Goal: Share content: Share content

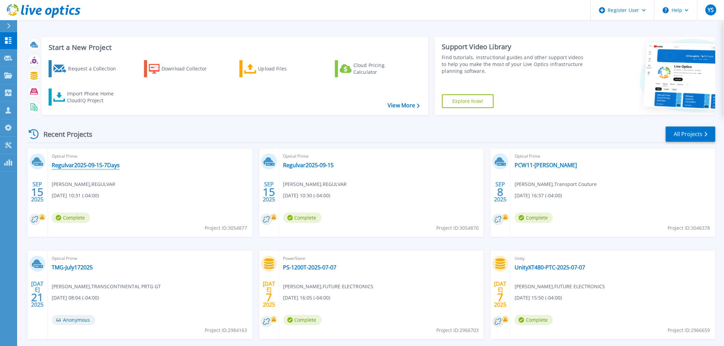
click at [93, 166] on link "Regulvar2025-09-15-7Days" at bounding box center [86, 165] width 68 height 7
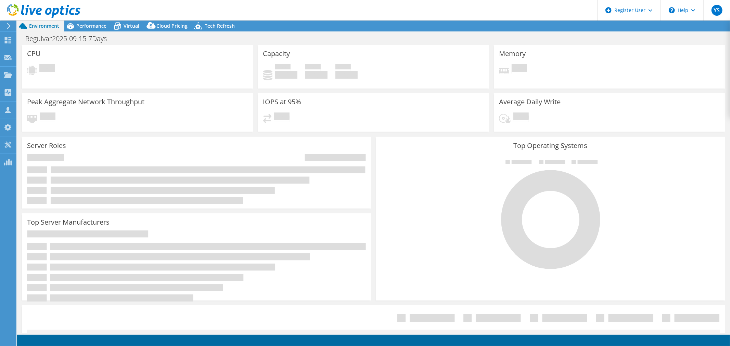
select select "USD"
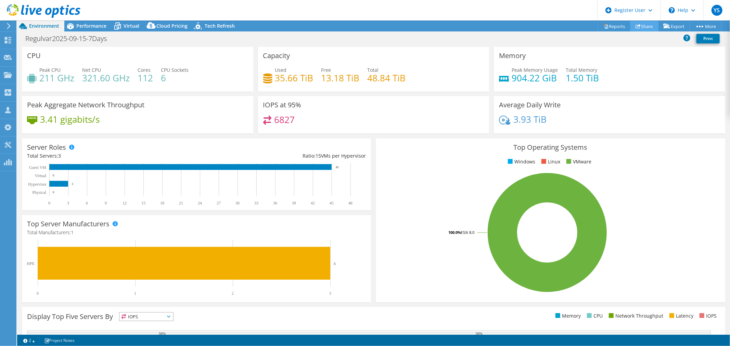
click at [640, 26] on link "Share" at bounding box center [644, 26] width 28 height 11
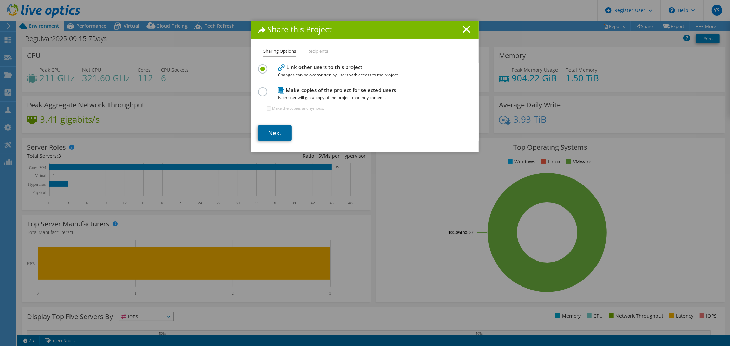
click at [259, 129] on link "Next" at bounding box center [275, 133] width 34 height 15
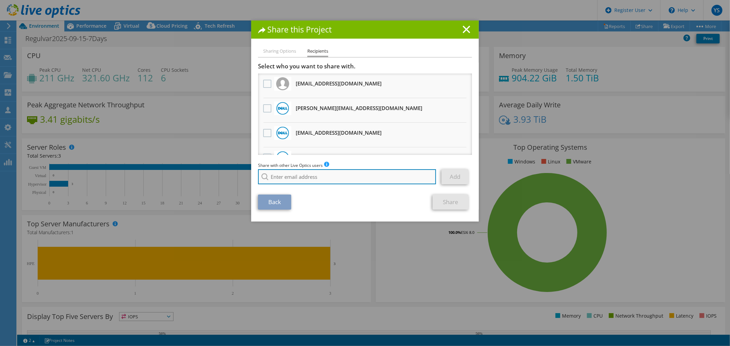
click at [296, 173] on input "search" at bounding box center [347, 176] width 178 height 15
paste input "Matthew.Tarwater@Dell.com"
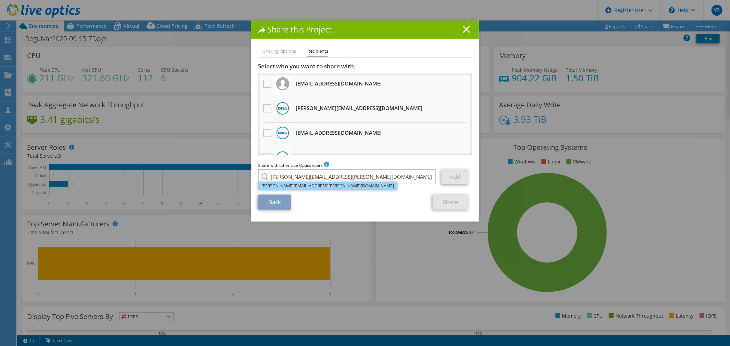
click at [327, 186] on li "Matthew.Tarwater@dell.com" at bounding box center [327, 186] width 139 height 8
type input "Matthew.Tarwater@dell.com"
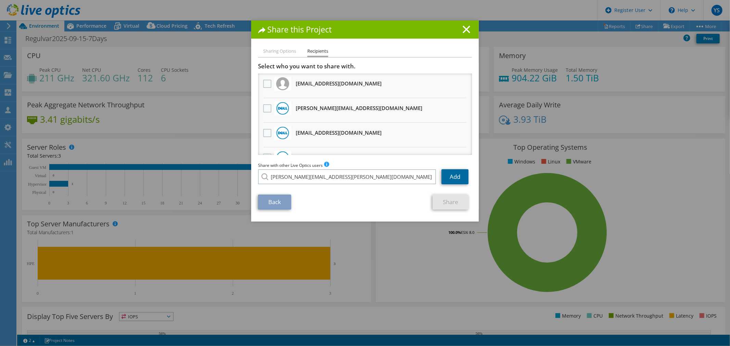
click at [458, 176] on link "Add" at bounding box center [454, 176] width 27 height 15
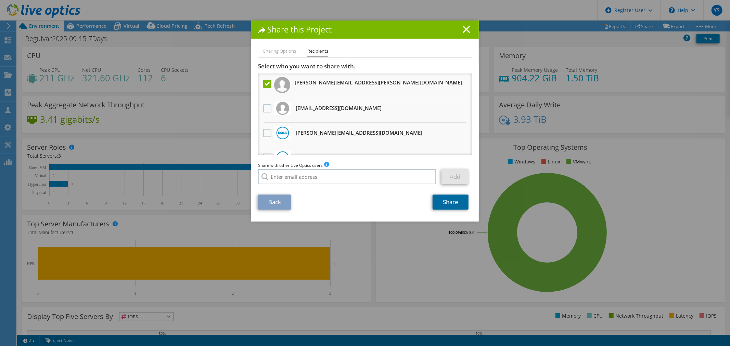
click at [447, 203] on link "Share" at bounding box center [450, 202] width 36 height 15
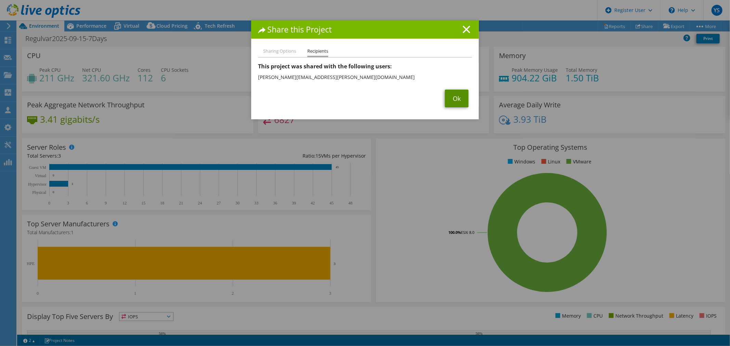
click at [456, 95] on link "Ok" at bounding box center [457, 99] width 24 height 18
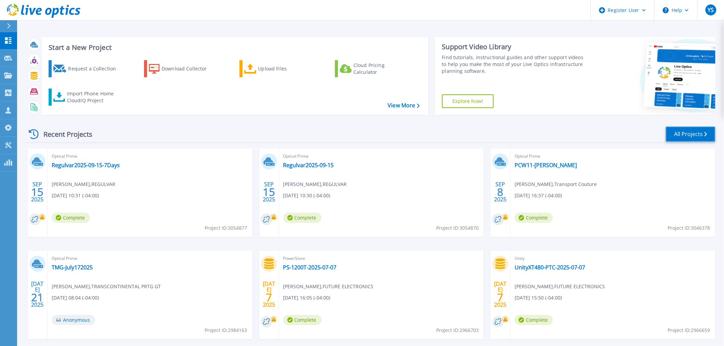
click at [686, 138] on link "All Projects" at bounding box center [691, 134] width 50 height 15
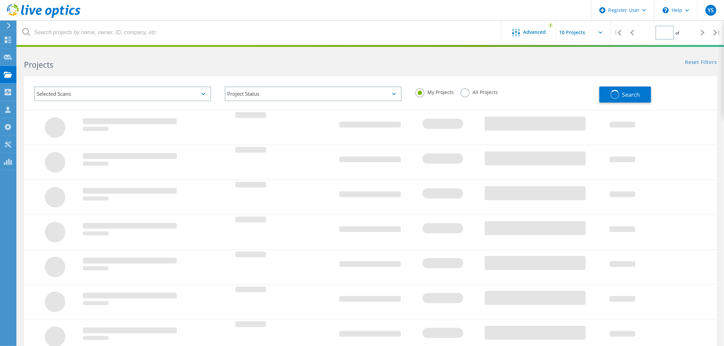
type input "1"
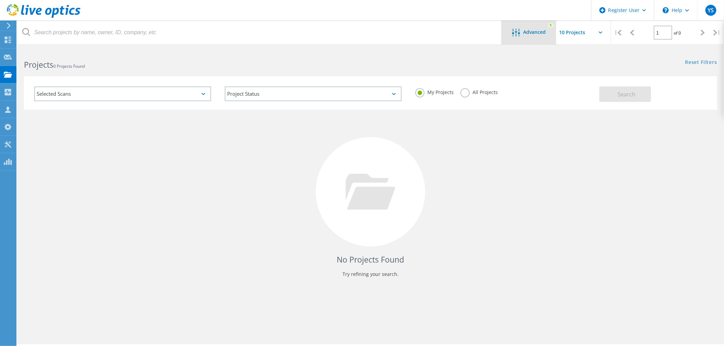
click at [527, 35] on div "Advanced" at bounding box center [529, 33] width 55 height 9
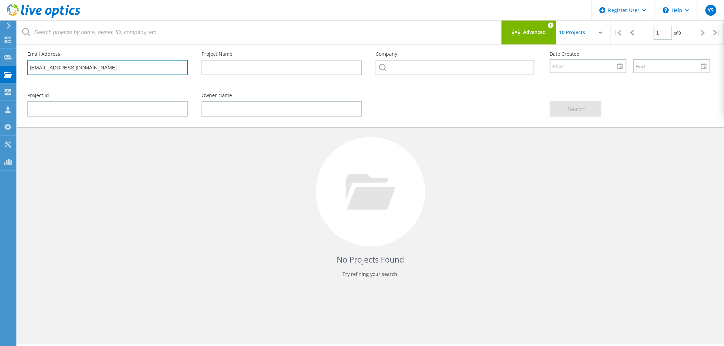
drag, startPoint x: 99, startPoint y: 70, endPoint x: -59, endPoint y: 81, distance: 158.4
click at [0, 81] on html "Register User \n Help Explore Helpful Articles Contact Support YS Dell User You…" at bounding box center [362, 182] width 724 height 365
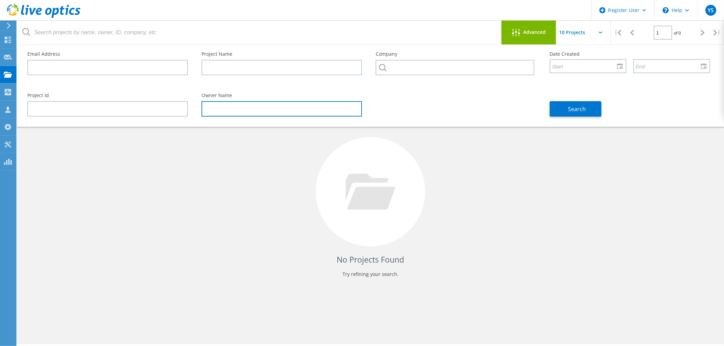
click at [263, 106] on input "text" at bounding box center [282, 108] width 160 height 15
paste input "Christian Liveze"
type input "Christian Liveze"
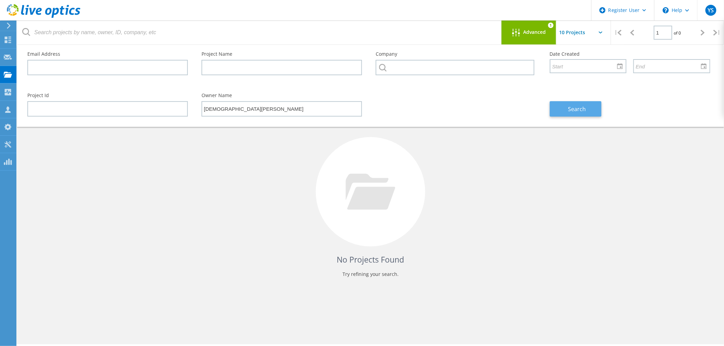
click at [582, 106] on span "Search" at bounding box center [577, 109] width 18 height 8
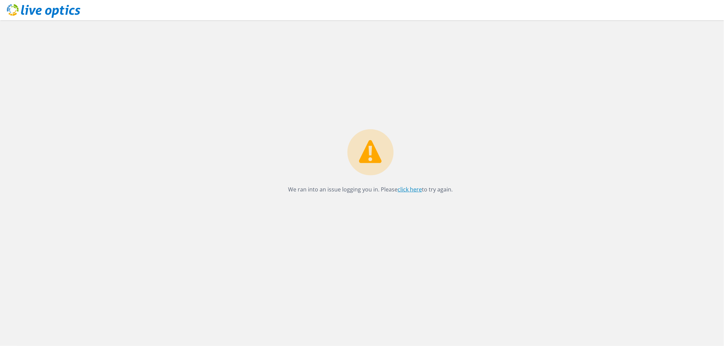
click at [411, 190] on link "click here" at bounding box center [410, 190] width 24 height 8
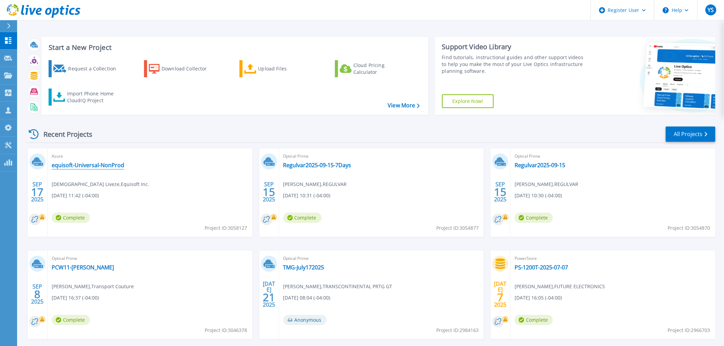
click at [89, 165] on link "equisoft-Universal-NonProd" at bounding box center [88, 165] width 73 height 7
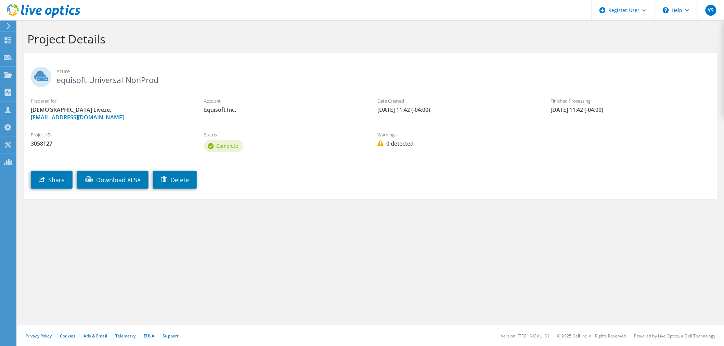
drag, startPoint x: 112, startPoint y: 118, endPoint x: 23, endPoint y: 120, distance: 89.3
click at [23, 120] on section "Project Details Azure equisoft-Universal-NonProd Prepared for [DEMOGRAPHIC_DATA…" at bounding box center [370, 131] width 707 height 220
copy link "[EMAIL_ADDRESS][DOMAIN_NAME]"
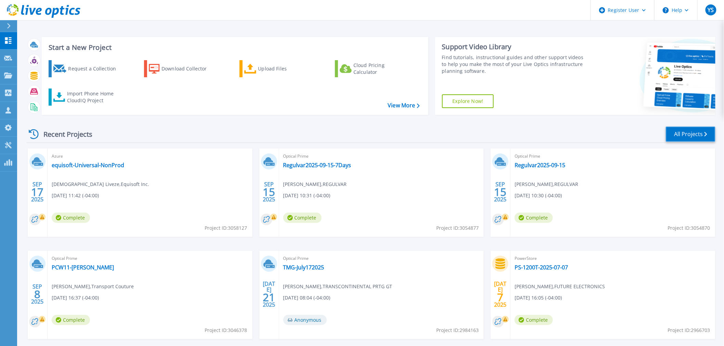
click at [696, 135] on link "All Projects" at bounding box center [691, 134] width 50 height 15
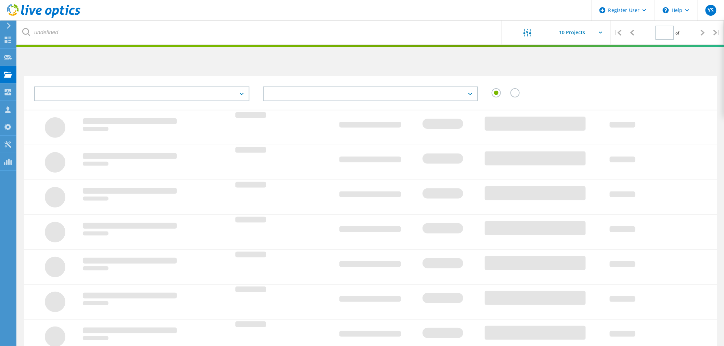
type input "1"
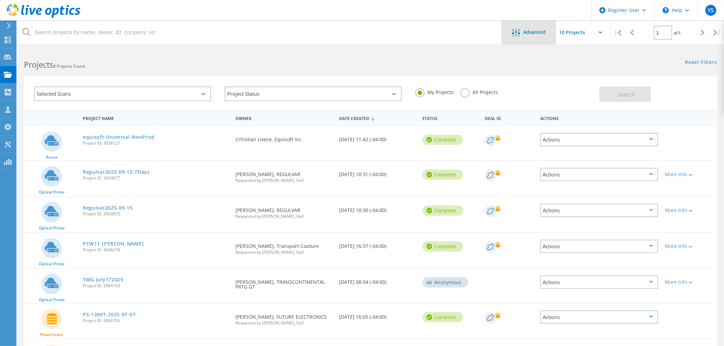
click at [542, 28] on div "Advanced" at bounding box center [529, 33] width 55 height 24
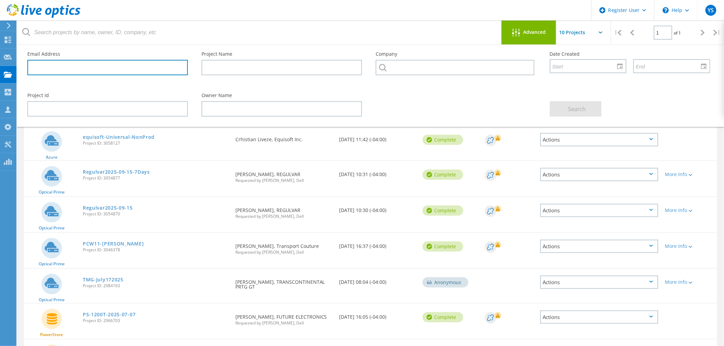
click at [97, 61] on input "text" at bounding box center [107, 67] width 160 height 15
paste input "[EMAIL_ADDRESS][DOMAIN_NAME]"
type input "[EMAIL_ADDRESS][DOMAIN_NAME]"
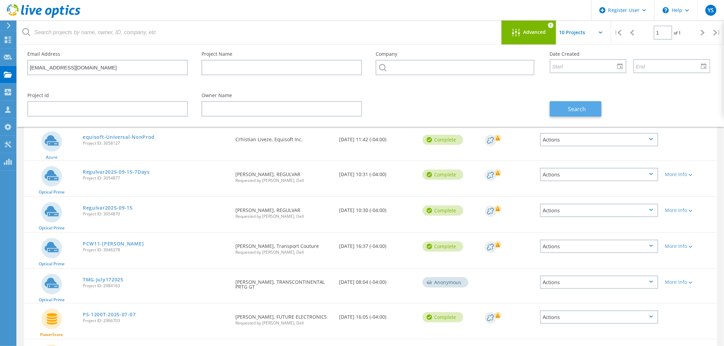
click at [577, 109] on span "Search" at bounding box center [577, 109] width 18 height 8
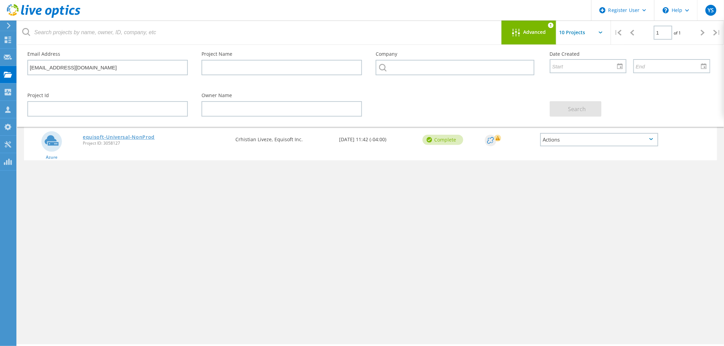
click at [126, 137] on link "equisoft-Universal-NonProd" at bounding box center [119, 137] width 72 height 5
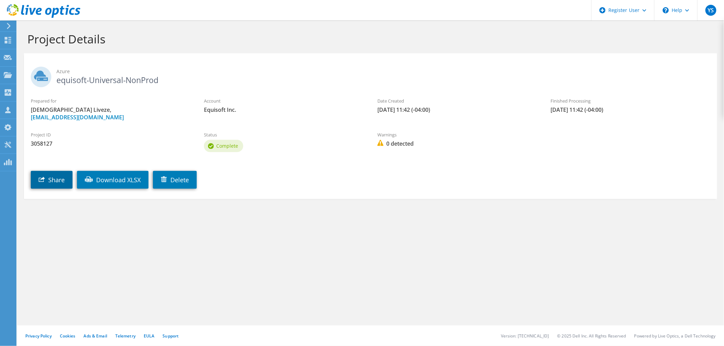
click at [43, 185] on link "Share" at bounding box center [52, 180] width 42 height 18
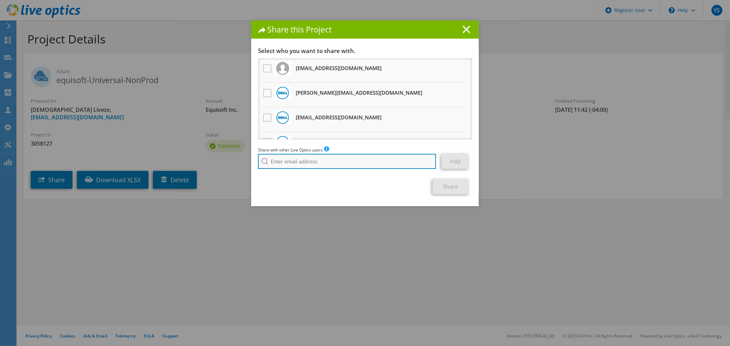
click at [303, 160] on input "search" at bounding box center [347, 161] width 178 height 15
paste input "Pieter.Teeling@dell.com"
type input "Pieter.Teeling@dell.com"
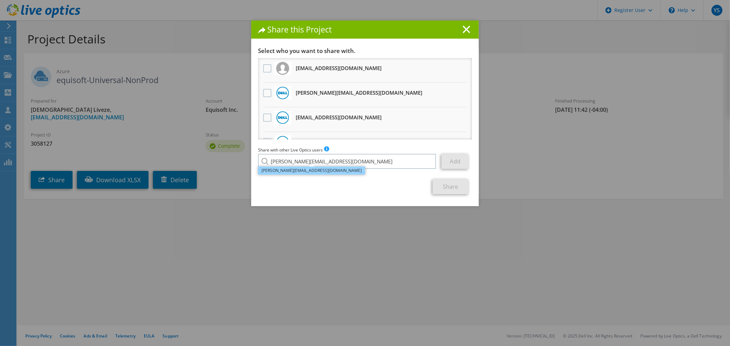
click at [307, 170] on li "Pieter.Teeling@dell.com" at bounding box center [311, 171] width 107 height 8
click at [447, 162] on link "Add" at bounding box center [454, 161] width 27 height 15
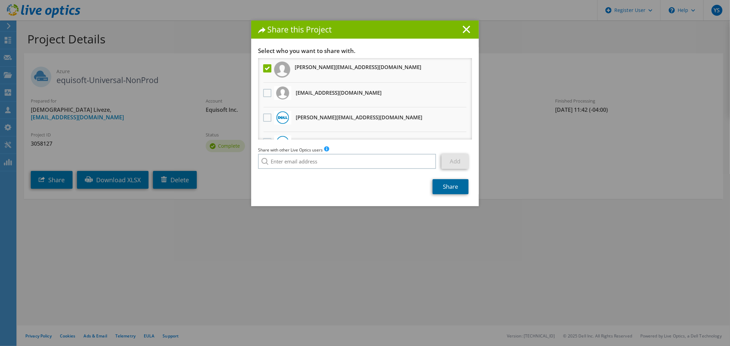
click at [449, 183] on link "Share" at bounding box center [450, 186] width 36 height 15
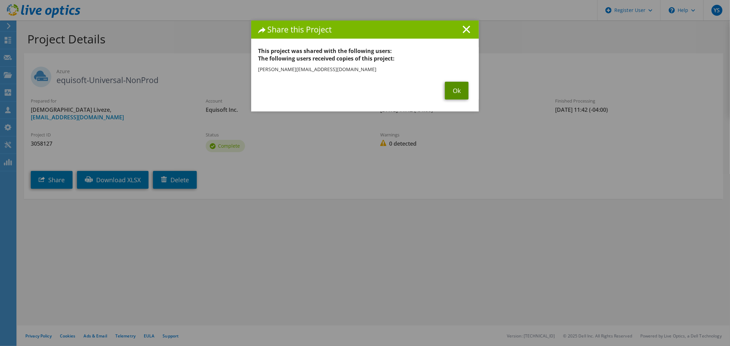
click at [455, 86] on link "Ok" at bounding box center [457, 91] width 24 height 18
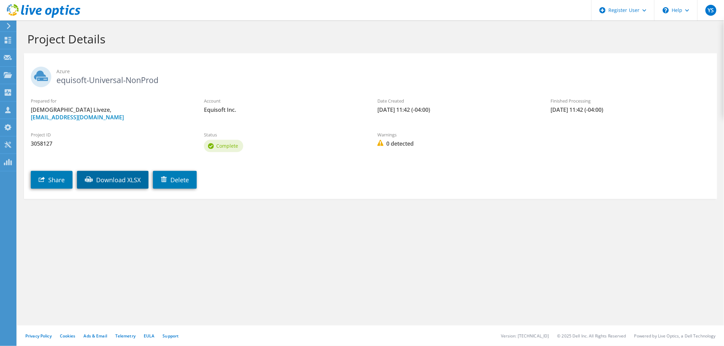
click at [129, 179] on link "Download XLSX" at bounding box center [113, 180] width 72 height 18
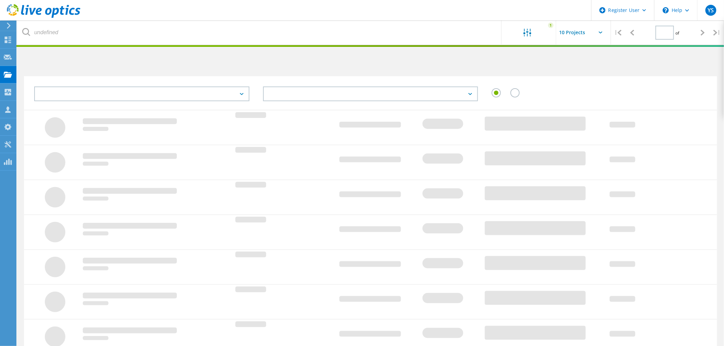
type input "1"
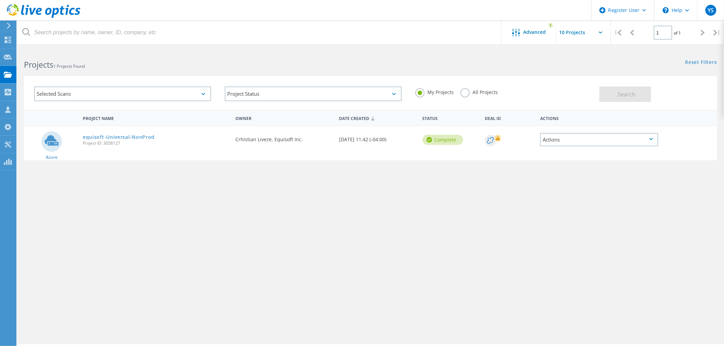
click at [467, 93] on label "All Projects" at bounding box center [479, 91] width 37 height 7
click at [0, 0] on input "All Projects" at bounding box center [0, 0] width 0 height 0
click at [630, 91] on span "Search" at bounding box center [627, 95] width 18 height 8
click at [530, 36] on div "Advanced" at bounding box center [529, 33] width 55 height 9
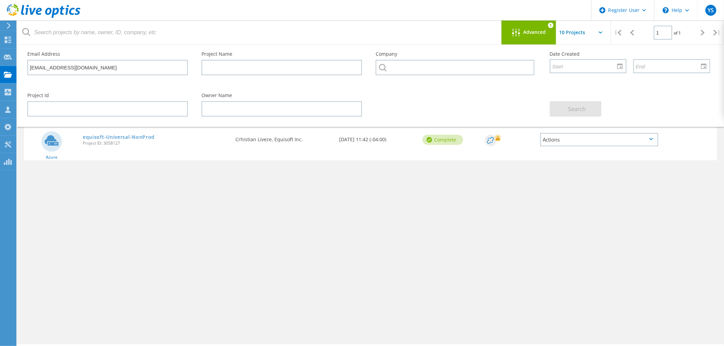
click at [496, 87] on div at bounding box center [456, 88] width 174 height 4
click at [475, 9] on header "Register User \n Help Explore Helpful Articles Contact Support YS Dell User You…" at bounding box center [362, 10] width 724 height 21
click at [121, 67] on input "christian.liveze@equisoft.com" at bounding box center [107, 67] width 160 height 15
click at [463, 115] on div "Project Id Owner Name Search" at bounding box center [369, 104] width 697 height 37
click at [245, 104] on input "text" at bounding box center [282, 108] width 160 height 15
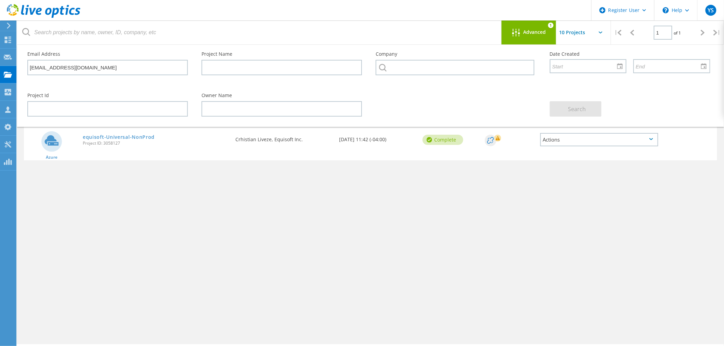
click at [530, 30] on span "Advanced" at bounding box center [534, 32] width 23 height 5
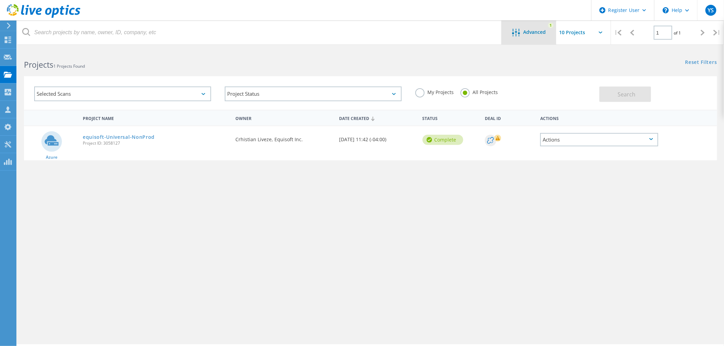
click at [530, 35] on span "Advanced" at bounding box center [534, 32] width 23 height 5
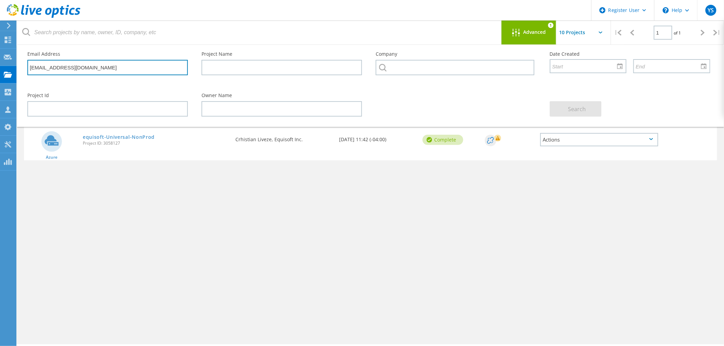
click at [132, 69] on input "[EMAIL_ADDRESS][DOMAIN_NAME]" at bounding box center [107, 67] width 160 height 15
click at [220, 187] on div "Project Name Owner Date Created Status Deal Id Actions Azure equisoft-Universal…" at bounding box center [370, 199] width 693 height 178
click at [105, 68] on input "[EMAIL_ADDRESS][DOMAIN_NAME]" at bounding box center [107, 67] width 160 height 15
click at [528, 32] on span "Advanced" at bounding box center [534, 32] width 23 height 5
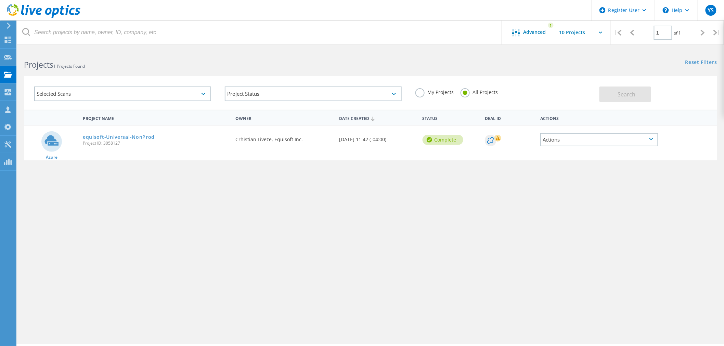
click at [425, 93] on label "My Projects" at bounding box center [434, 91] width 38 height 7
click at [0, 0] on input "My Projects" at bounding box center [0, 0] width 0 height 0
click at [616, 91] on button "Search" at bounding box center [625, 94] width 52 height 15
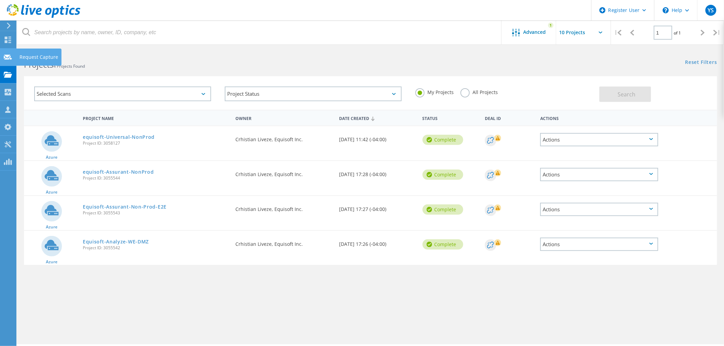
click at [23, 55] on div "Request Capture" at bounding box center [39, 57] width 39 height 5
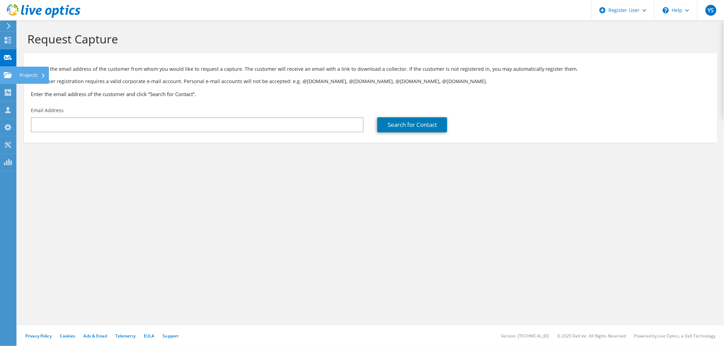
click at [8, 72] on icon at bounding box center [8, 75] width 8 height 7
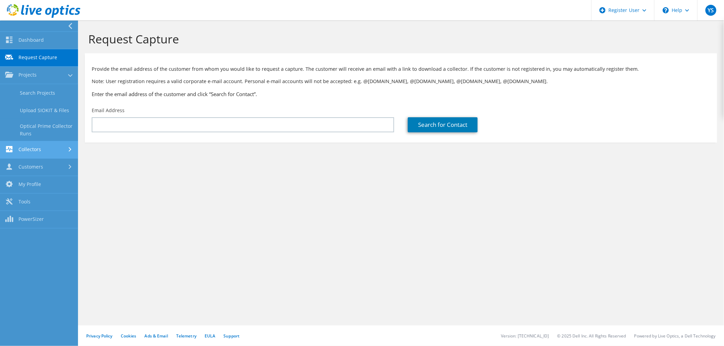
click at [31, 149] on link "Collectors" at bounding box center [39, 149] width 78 height 17
click at [45, 109] on link "Download Collector" at bounding box center [39, 110] width 78 height 17
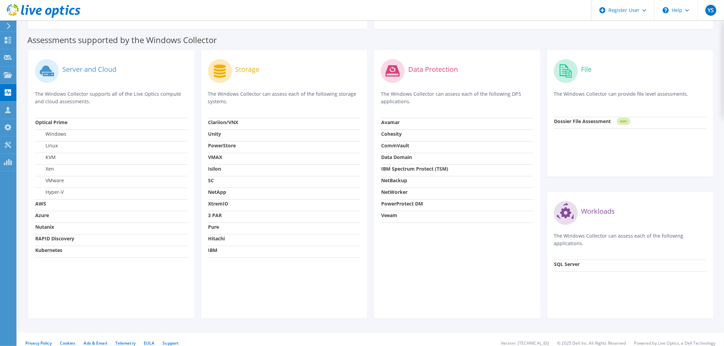
scroll to position [182, 0]
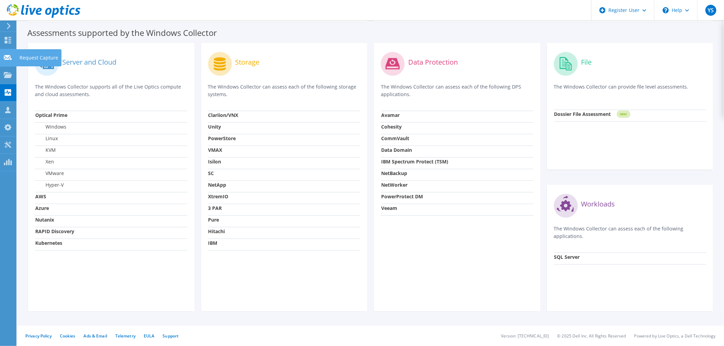
click at [10, 57] on use at bounding box center [8, 57] width 8 height 5
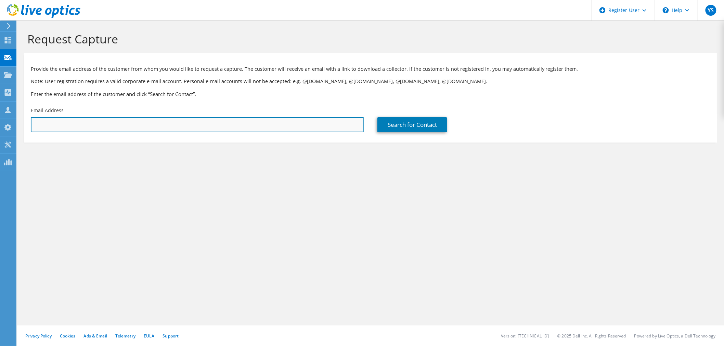
click at [68, 118] on input "text" at bounding box center [197, 124] width 333 height 15
paste input "christian.liveze@equisoft.com"
type input "christian.liveze@equisoft.com"
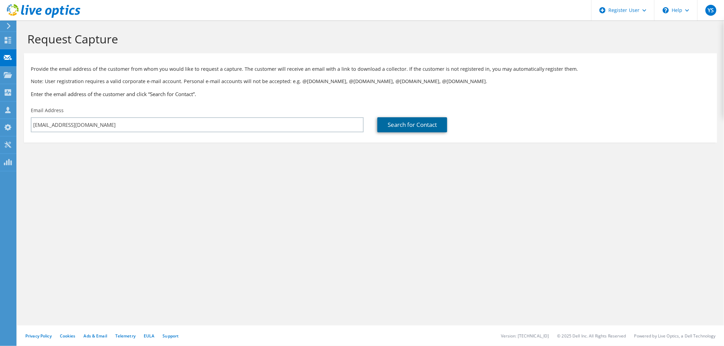
click at [418, 121] on link "Search for Contact" at bounding box center [412, 124] width 70 height 15
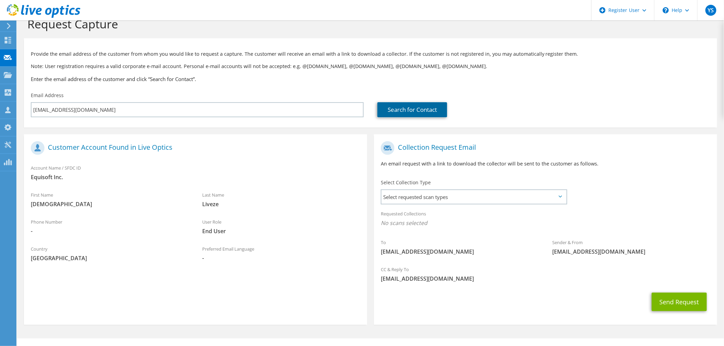
scroll to position [29, 0]
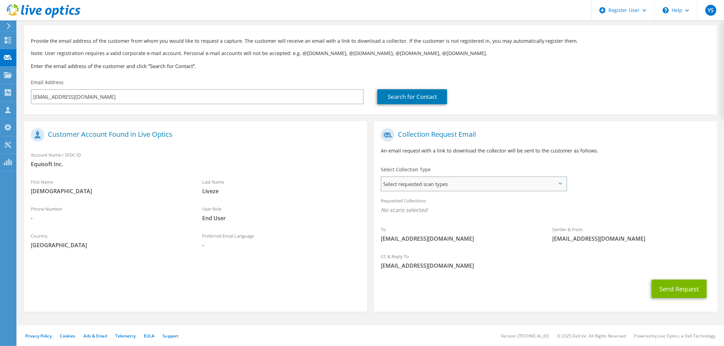
click at [459, 184] on span "Select requested scan types" at bounding box center [473, 184] width 185 height 14
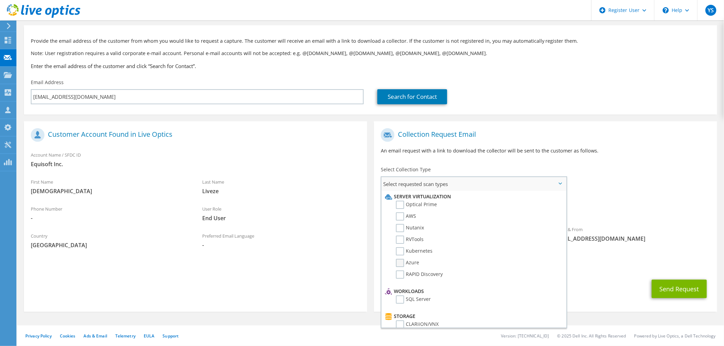
click at [401, 262] on label "Azure" at bounding box center [407, 263] width 23 height 8
click at [0, 0] on input "Azure" at bounding box center [0, 0] width 0 height 0
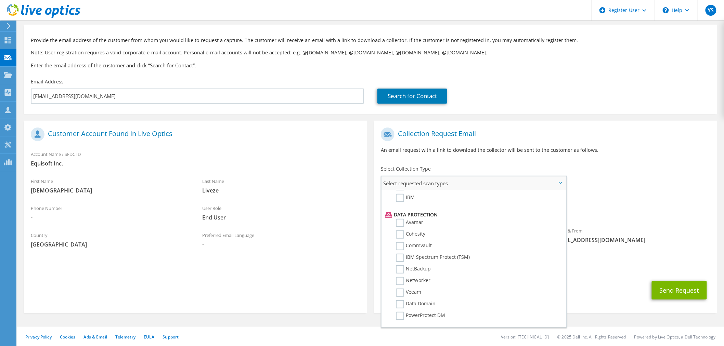
scroll to position [282, 0]
click at [354, 198] on div "Last Name Liveze" at bounding box center [280, 187] width 171 height 27
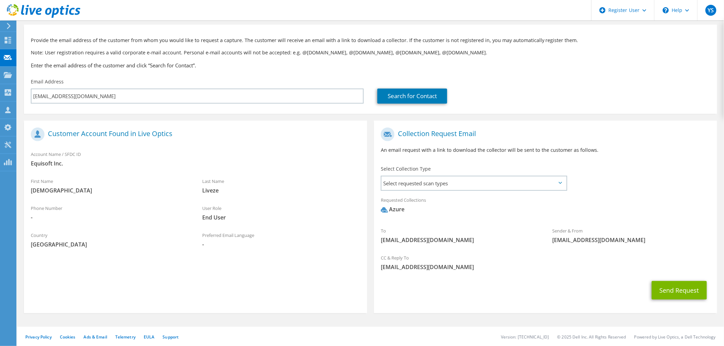
scroll to position [0, 0]
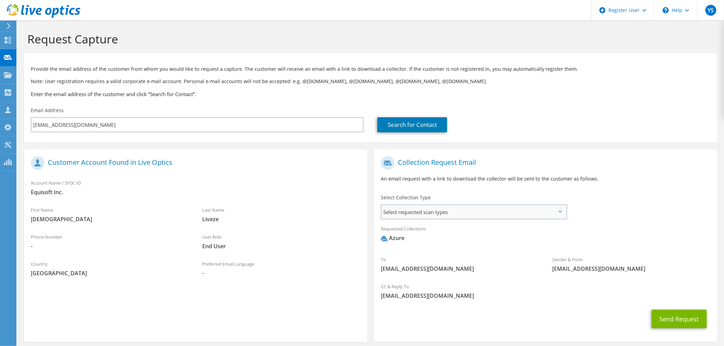
click at [536, 212] on span "Select requested scan types" at bounding box center [473, 212] width 185 height 14
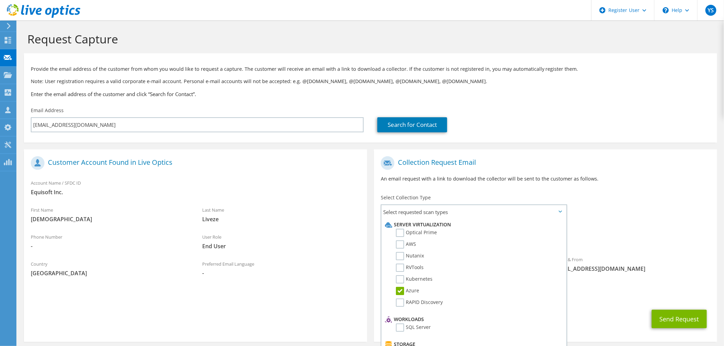
click at [113, 302] on section "Customer Account Found in Live Optics Account Name / SFDC ID Equisoft Inc. Firs…" at bounding box center [195, 246] width 343 height 193
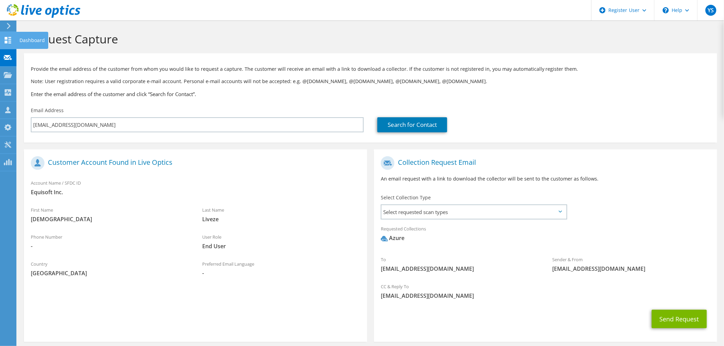
click at [30, 39] on div "Dashboard" at bounding box center [32, 40] width 32 height 17
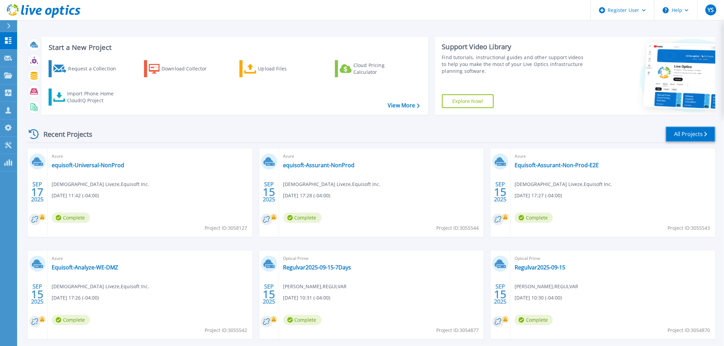
click at [684, 134] on link "All Projects" at bounding box center [691, 134] width 50 height 15
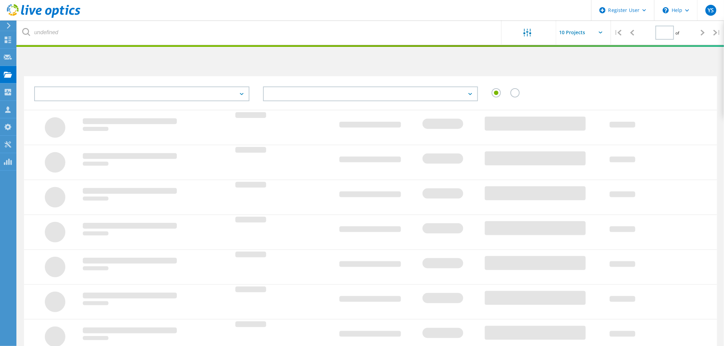
type input "1"
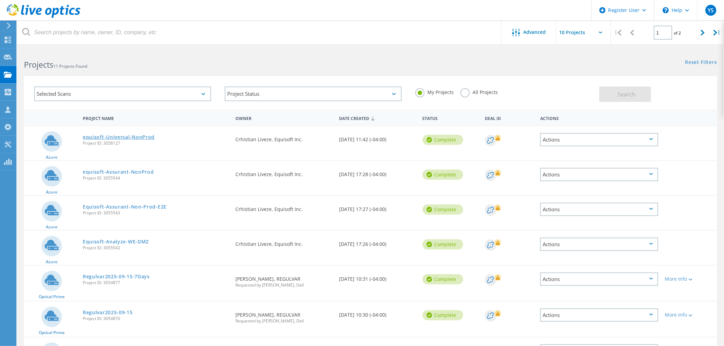
click at [138, 137] on link "equisoft-Universal-NonProd" at bounding box center [119, 137] width 72 height 5
